Goal: Task Accomplishment & Management: Manage account settings

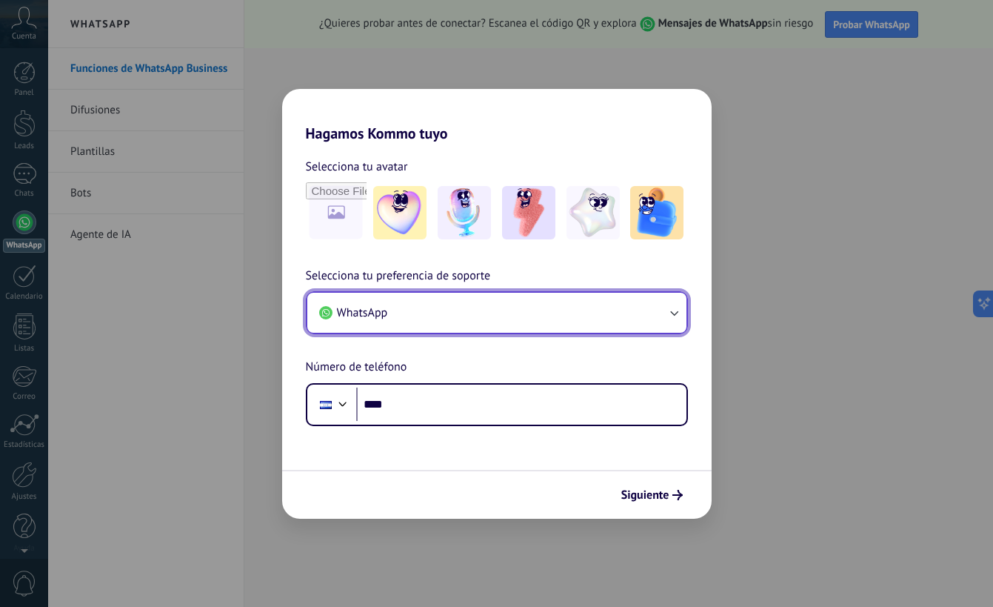
click at [676, 310] on icon "button" at bounding box center [674, 312] width 15 height 15
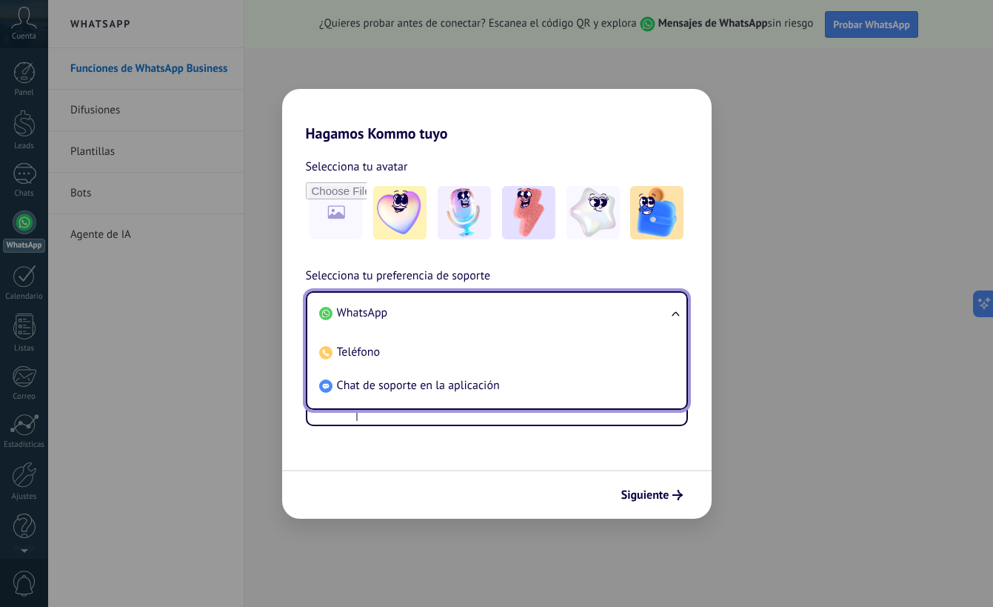
click at [678, 264] on div "Selecciona tu avatar Selecciona tu preferencia de soporte WhatsApp WhatsApp Tel…" at bounding box center [497, 284] width 430 height 284
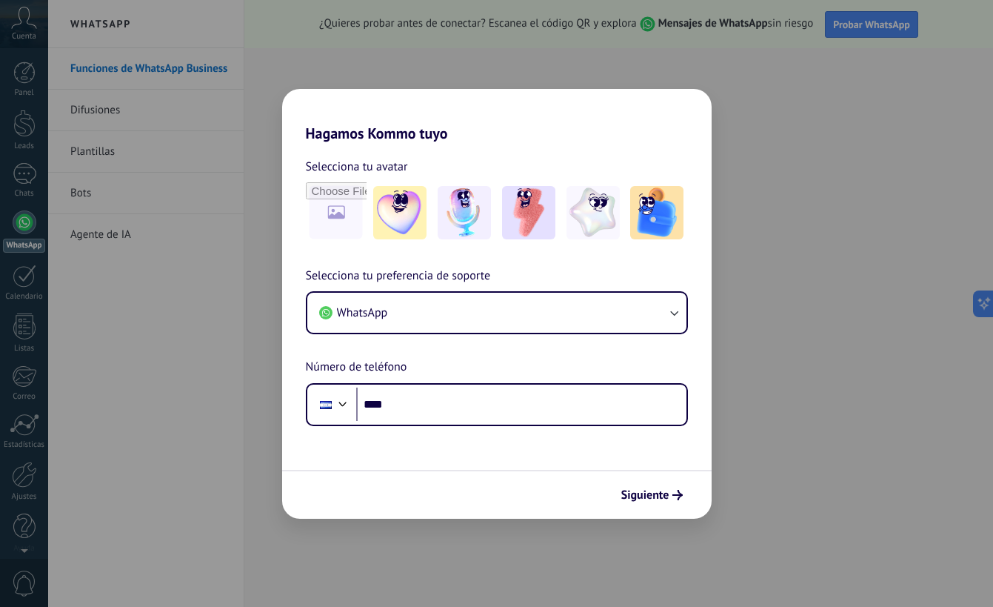
drag, startPoint x: 937, startPoint y: 56, endPoint x: 925, endPoint y: 41, distance: 19.0
click at [935, 54] on div "Hagamos Kommo tuyo Selecciona tu avatar Selecciona tu preferencia de soporte Wh…" at bounding box center [496, 303] width 993 height 607
click at [830, 349] on div "Hagamos Kommo tuyo Selecciona tu avatar Selecciona tu preferencia de soporte Wh…" at bounding box center [496, 303] width 993 height 607
click at [376, 78] on div "Hagamos Kommo tuyo Selecciona tu avatar Selecciona tu preferencia de soporte Wh…" at bounding box center [496, 303] width 993 height 607
click at [341, 211] on input "file" at bounding box center [336, 213] width 58 height 58
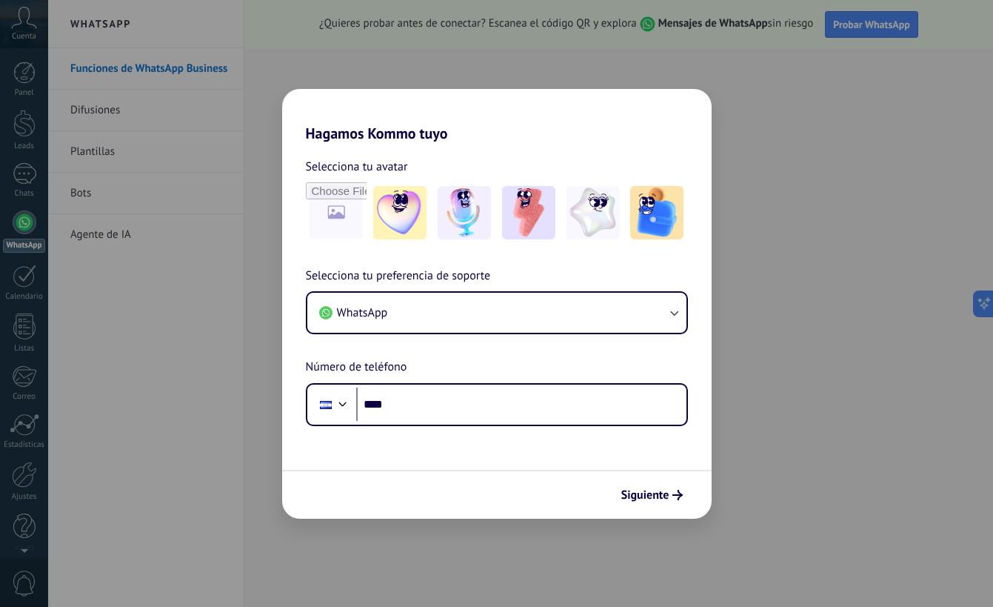
click at [900, 95] on div "Hagamos Kommo tuyo Selecciona tu avatar Selecciona tu preferencia de soporte Wh…" at bounding box center [496, 303] width 993 height 607
click at [861, 26] on div "Hagamos Kommo tuyo Selecciona tu avatar Selecciona tu preferencia de soporte Wh…" at bounding box center [496, 303] width 993 height 607
click at [861, 25] on div "Hagamos Kommo tuyo Selecciona tu avatar Selecciona tu preferencia de soporte Wh…" at bounding box center [496, 303] width 993 height 607
click at [895, 24] on div "Hagamos Kommo tuyo Selecciona tu avatar Selecciona tu preferencia de soporte Wh…" at bounding box center [496, 303] width 993 height 607
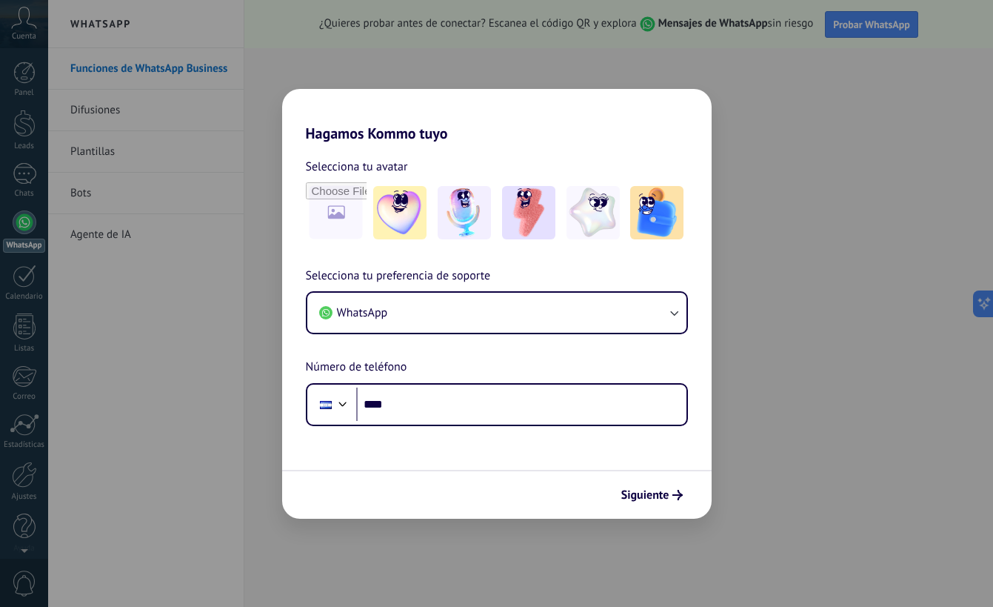
click at [893, 25] on div "Hagamos Kommo tuyo Selecciona tu avatar Selecciona tu preferencia de soporte Wh…" at bounding box center [496, 303] width 993 height 607
